Goal: Answer question/provide support: Share knowledge or assist other users

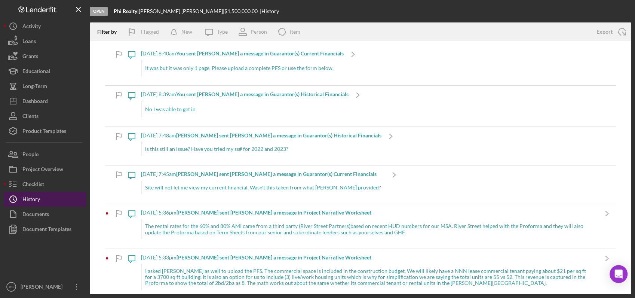
click at [56, 199] on button "Icon/History History" at bounding box center [45, 198] width 82 height 15
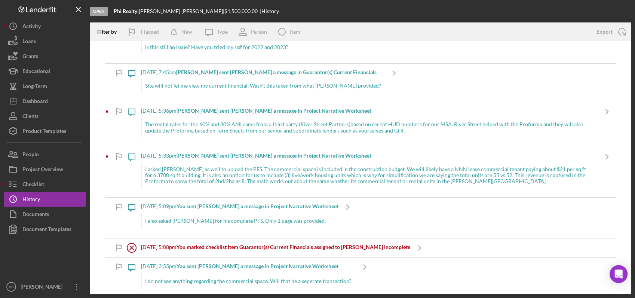
scroll to position [111, 0]
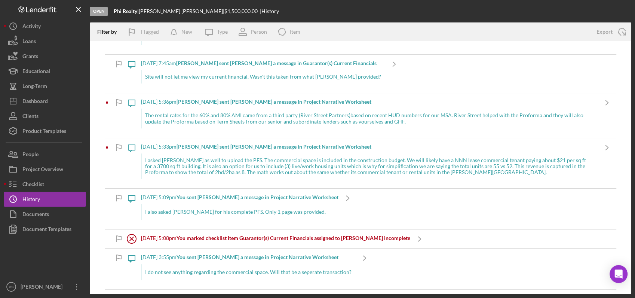
click at [361, 161] on div "I asked [PERSON_NAME] as well to upload the PFS. The commercial space is includ…" at bounding box center [369, 165] width 457 height 25
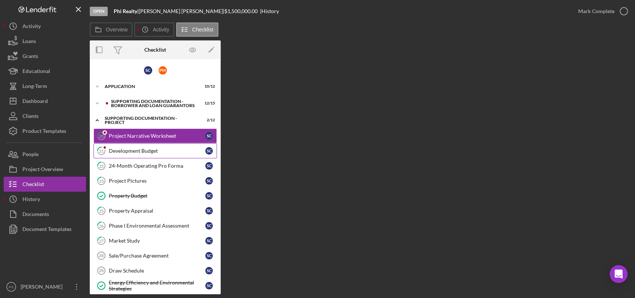
click at [122, 148] on div "Development Budget" at bounding box center [157, 151] width 96 height 6
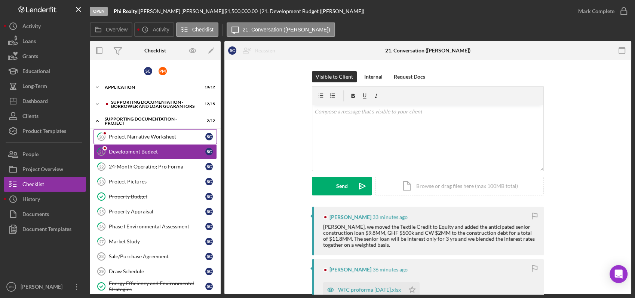
click at [133, 138] on div "Project Narrative Worksheet" at bounding box center [157, 137] width 96 height 6
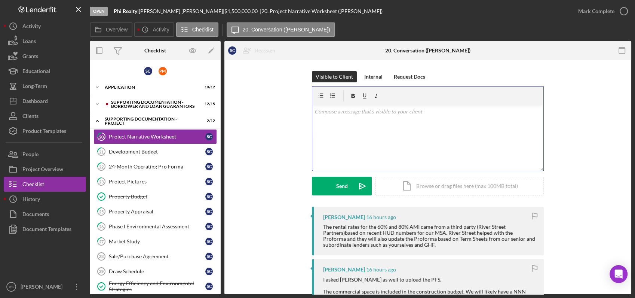
click at [381, 117] on div "v Color teal Color pink Remove color Add row above Add row below Add column bef…" at bounding box center [427, 137] width 231 height 65
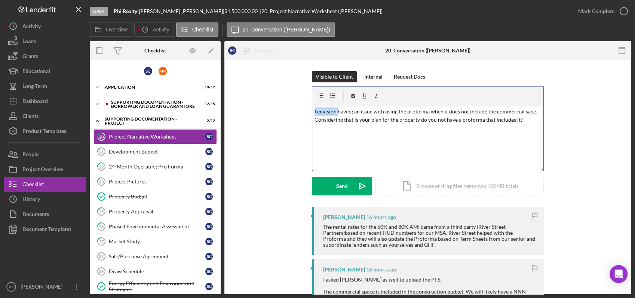
drag, startPoint x: 336, startPoint y: 112, endPoint x: 306, endPoint y: 114, distance: 30.4
click at [306, 114] on div "Visible to Client Internal Request Docs v Color teal Color pink Remove color Ad…" at bounding box center [428, 138] width 384 height 135
click at [525, 119] on p "I am having an issue with using the proforma when it does not include the comme…" at bounding box center [428, 115] width 227 height 17
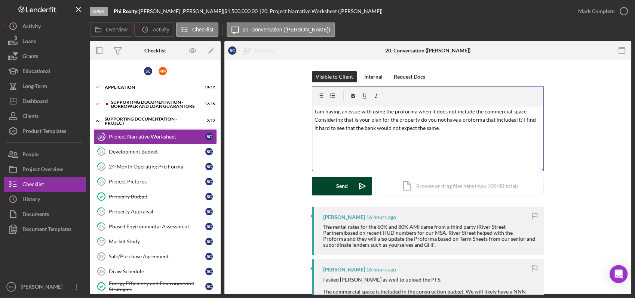
click at [350, 186] on button "Send Icon/icon-invite-send" at bounding box center [342, 186] width 60 height 19
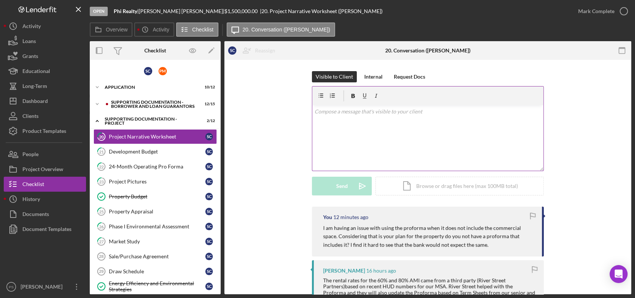
click at [392, 117] on div "v Color teal Color pink Remove color Add row above Add row below Add column bef…" at bounding box center [427, 137] width 231 height 65
click at [340, 188] on div "Send" at bounding box center [342, 186] width 12 height 19
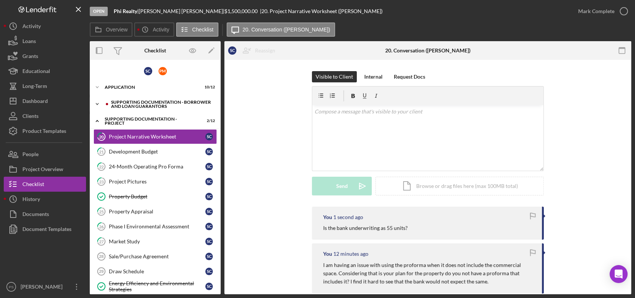
click at [159, 106] on div "Supporting Documentation - Borrower and Loan Guarantors" at bounding box center [161, 104] width 100 height 9
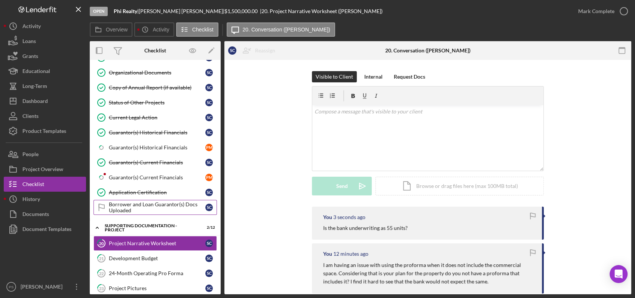
scroll to position [166, 0]
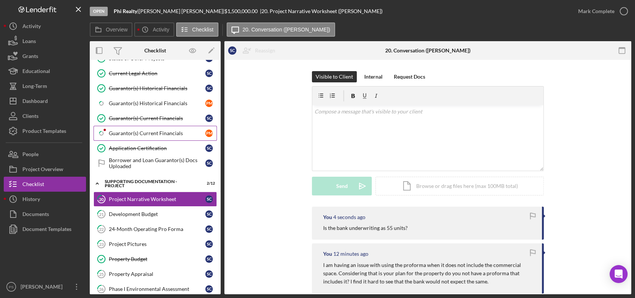
click at [157, 130] on div "Guarantor(s) Current Financials" at bounding box center [157, 133] width 96 height 6
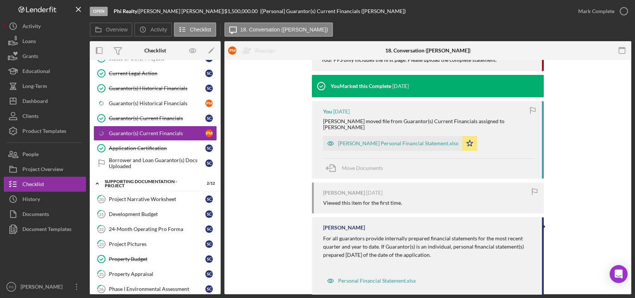
scroll to position [291, 0]
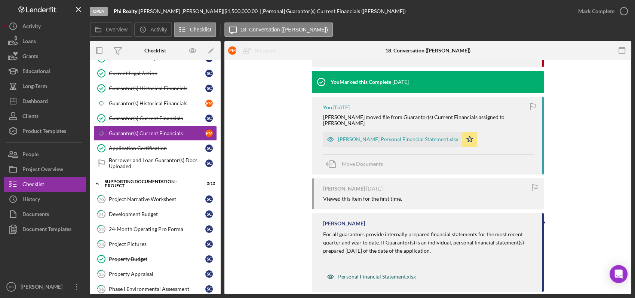
click at [347, 273] on div "Personal Financial Statement.xlsx" at bounding box center [377, 276] width 78 height 6
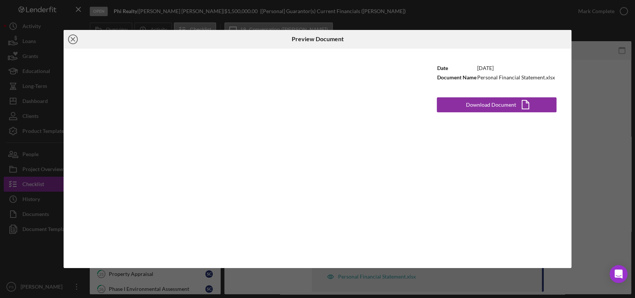
click at [73, 43] on icon "Icon/Close" at bounding box center [73, 39] width 19 height 19
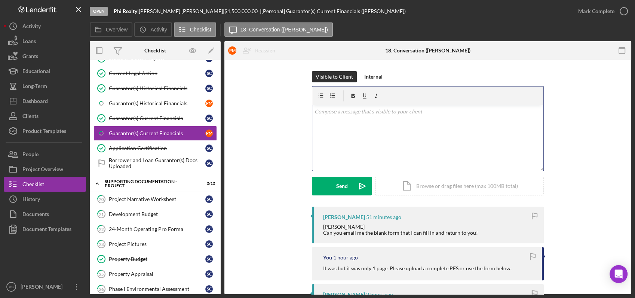
click at [355, 117] on div "v Color teal Color pink Remove color Add row above Add row below Add column bef…" at bounding box center [427, 137] width 231 height 65
click at [442, 190] on div "Icon/Document Browse or drag files here (max 100MB total) Tap to choose files o…" at bounding box center [459, 186] width 168 height 19
click at [359, 124] on div "v Color teal Color pink Remove color Add row above Add row below Add column bef…" at bounding box center [427, 123] width 231 height 37
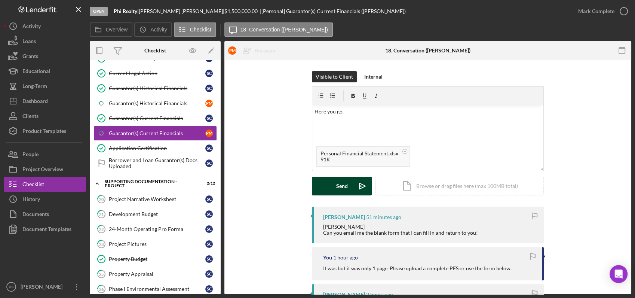
click at [356, 187] on icon "Icon/icon-invite-send" at bounding box center [362, 186] width 19 height 19
